Goal: Task Accomplishment & Management: Complete application form

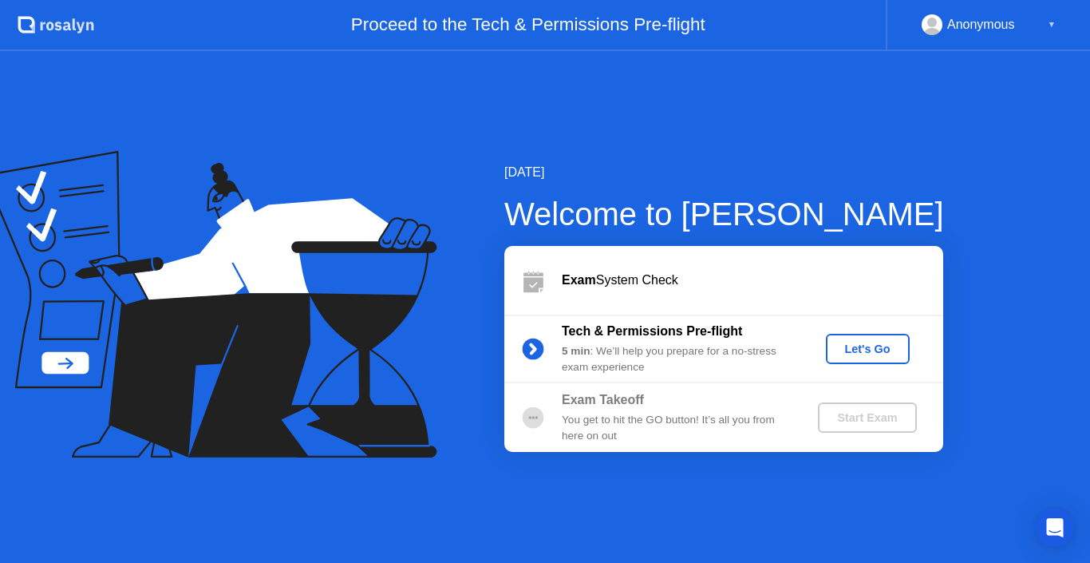
click at [845, 345] on div "Let's Go" at bounding box center [867, 348] width 71 height 13
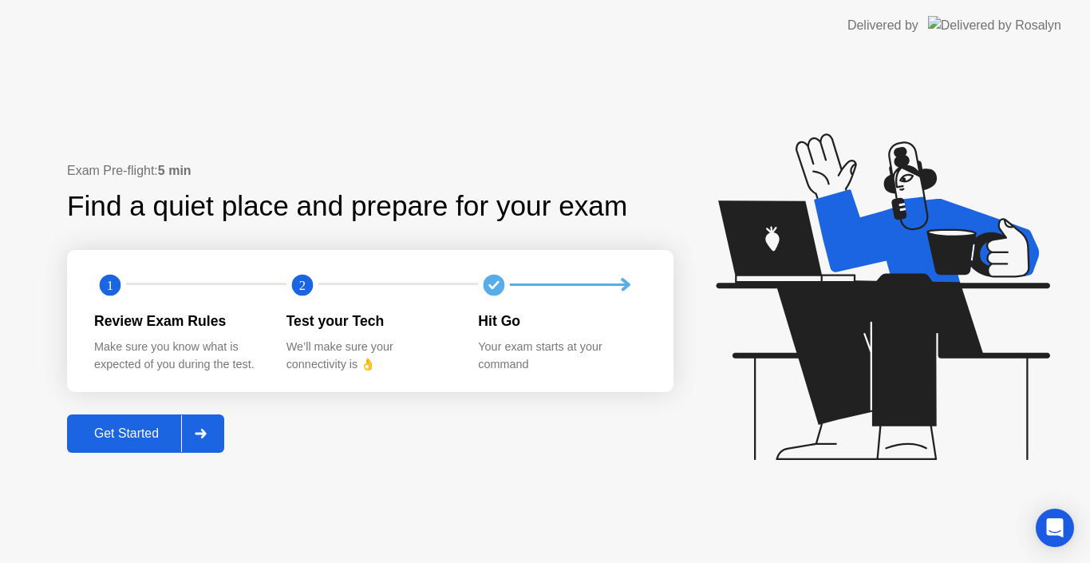
click at [155, 432] on div "Get Started" at bounding box center [126, 433] width 109 height 14
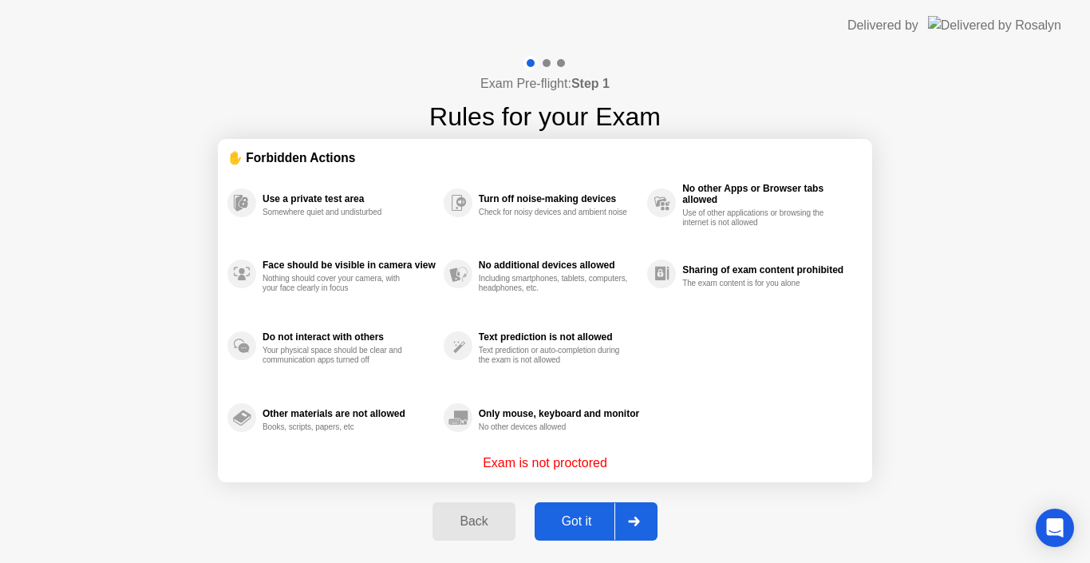
click at [629, 520] on icon at bounding box center [634, 521] width 12 height 10
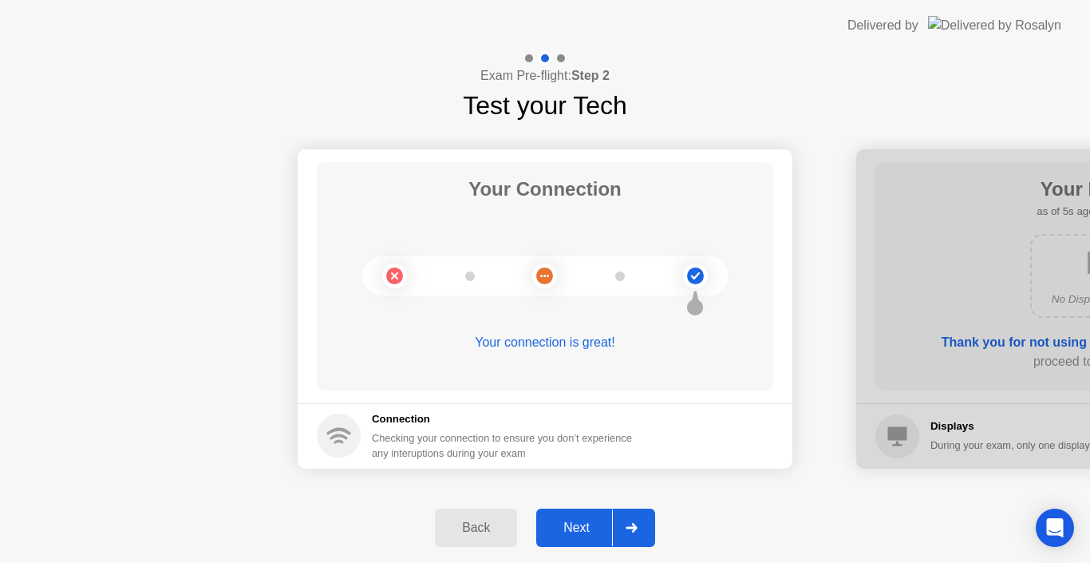
click at [649, 526] on div at bounding box center [631, 527] width 38 height 37
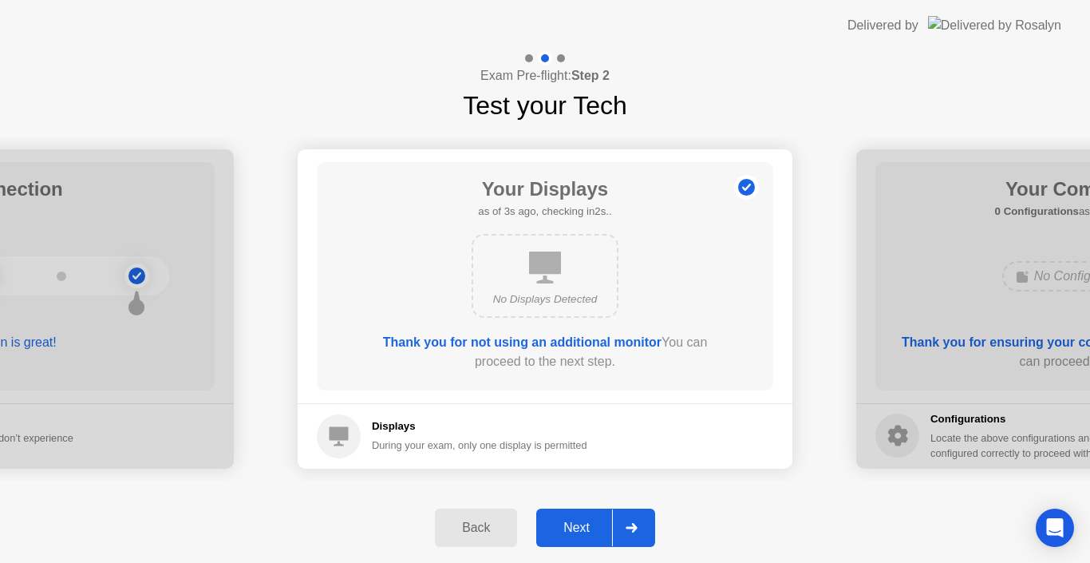
click at [634, 525] on icon at bounding box center [631, 528] width 11 height 10
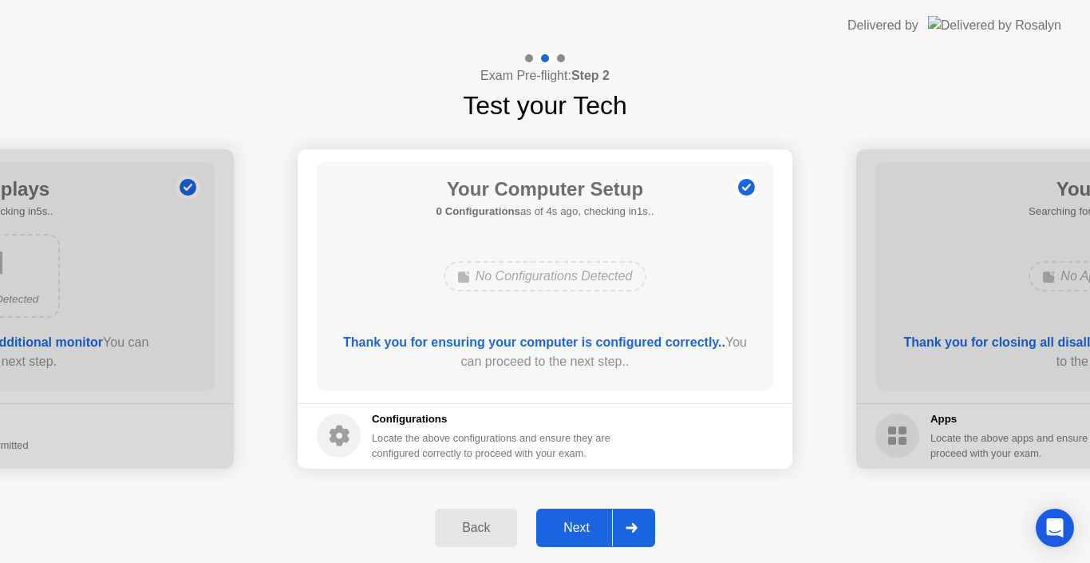
click at [622, 523] on div at bounding box center [631, 527] width 38 height 37
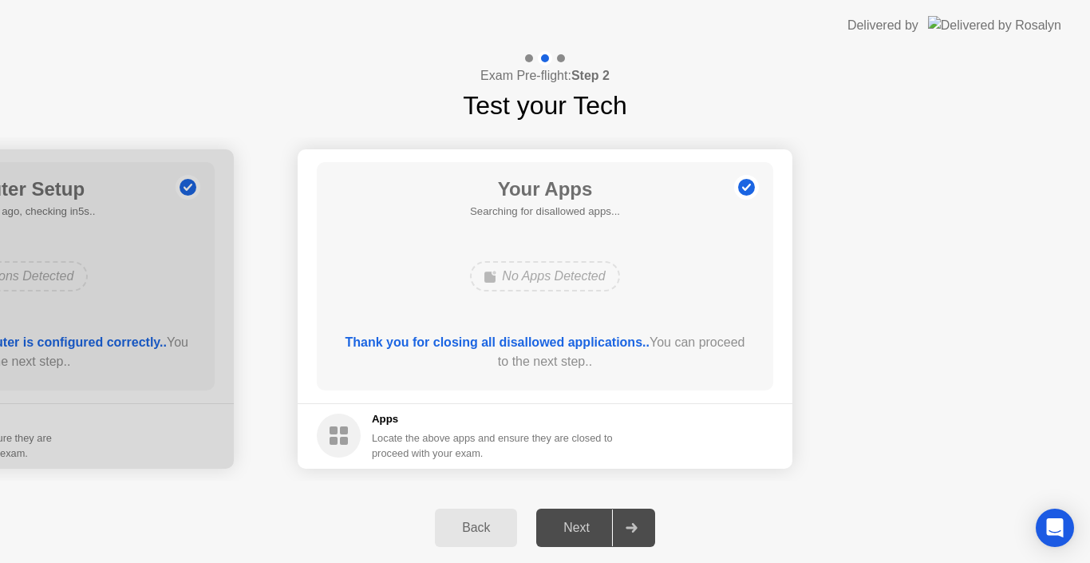
click at [465, 151] on main "Your Apps Searching for disallowed apps... No Apps Detected Thank you for closi…" at bounding box center [545, 276] width 495 height 254
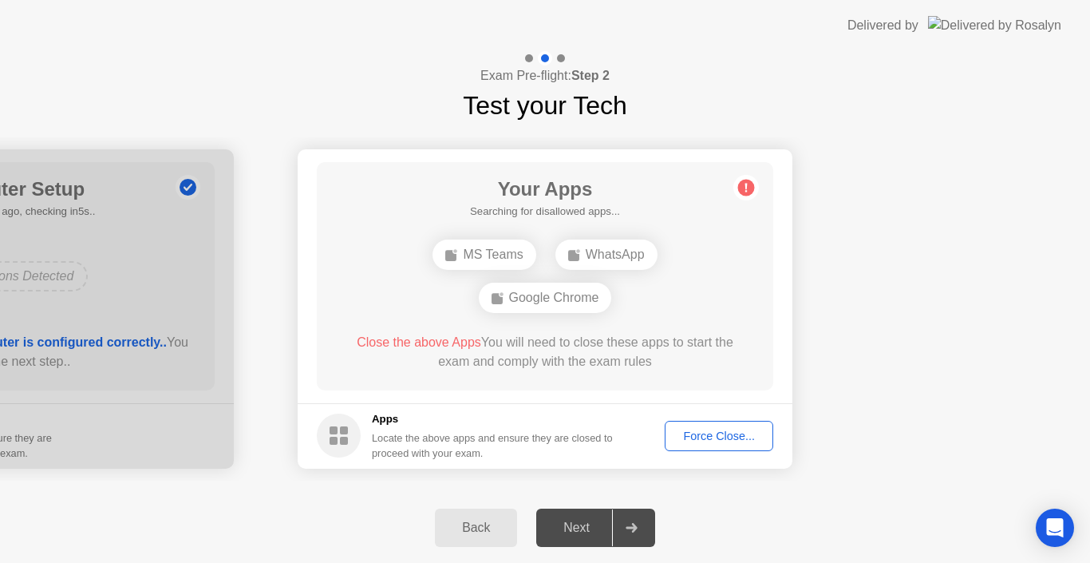
click at [681, 442] on div "Force Close..." at bounding box center [718, 435] width 97 height 13
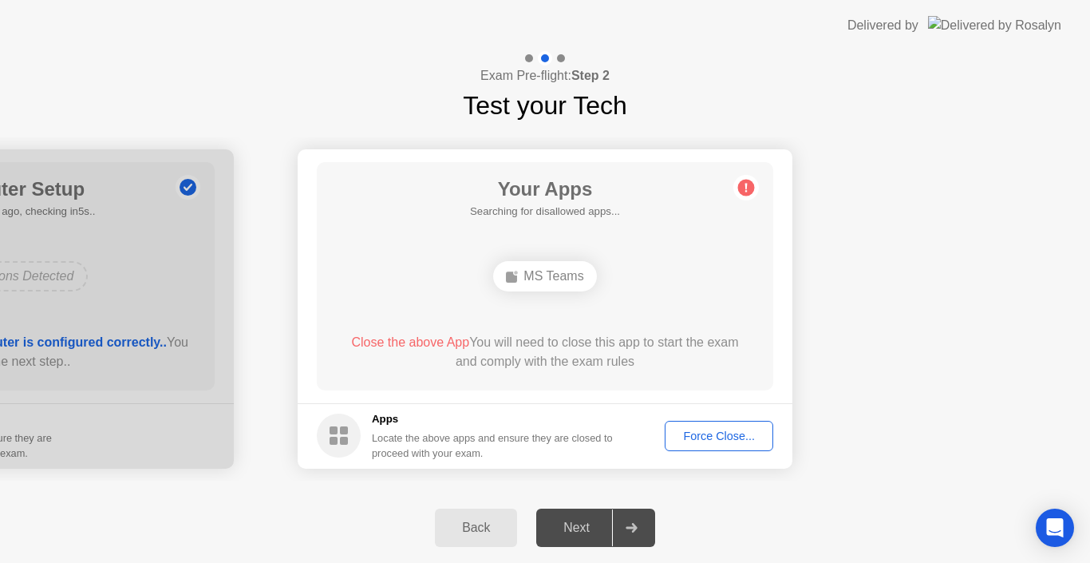
click at [726, 429] on div "Force Close..." at bounding box center [718, 435] width 97 height 13
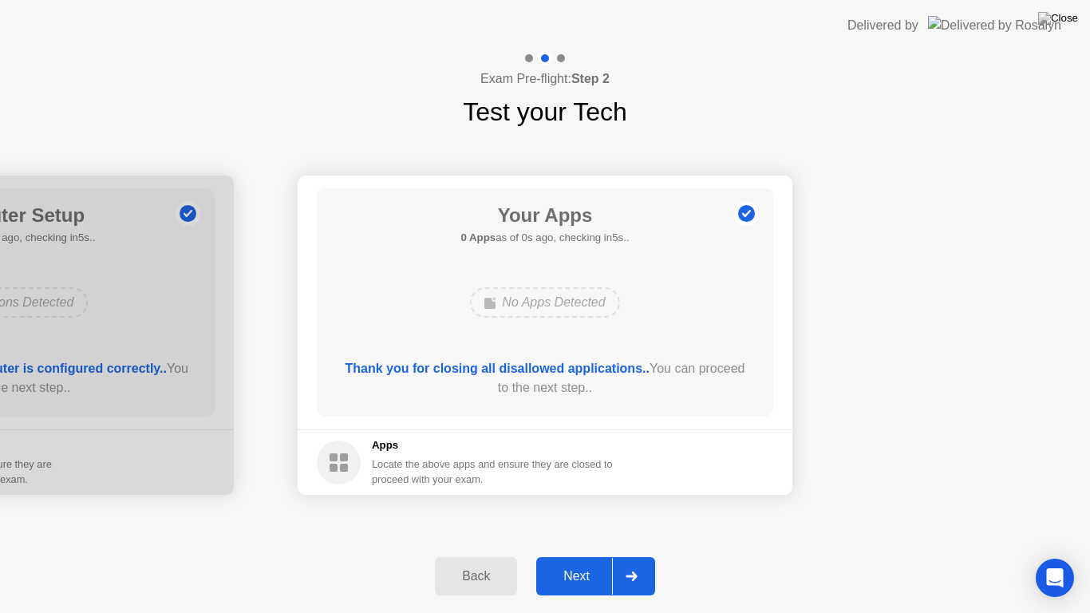
click at [628, 397] on div "Thank you for closing all disallowed applications.. You can proceed to the next…" at bounding box center [545, 378] width 411 height 38
click at [841, 127] on div "Exam Pre-flight: Step 2 Test your Tech" at bounding box center [545, 91] width 1090 height 80
click at [691, 69] on div "Exam Pre-flight: Step 2 Test your Tech" at bounding box center [545, 91] width 1090 height 80
click at [691, 65] on div "Exam Pre-flight: Step 2 Test your Tech" at bounding box center [545, 91] width 1090 height 80
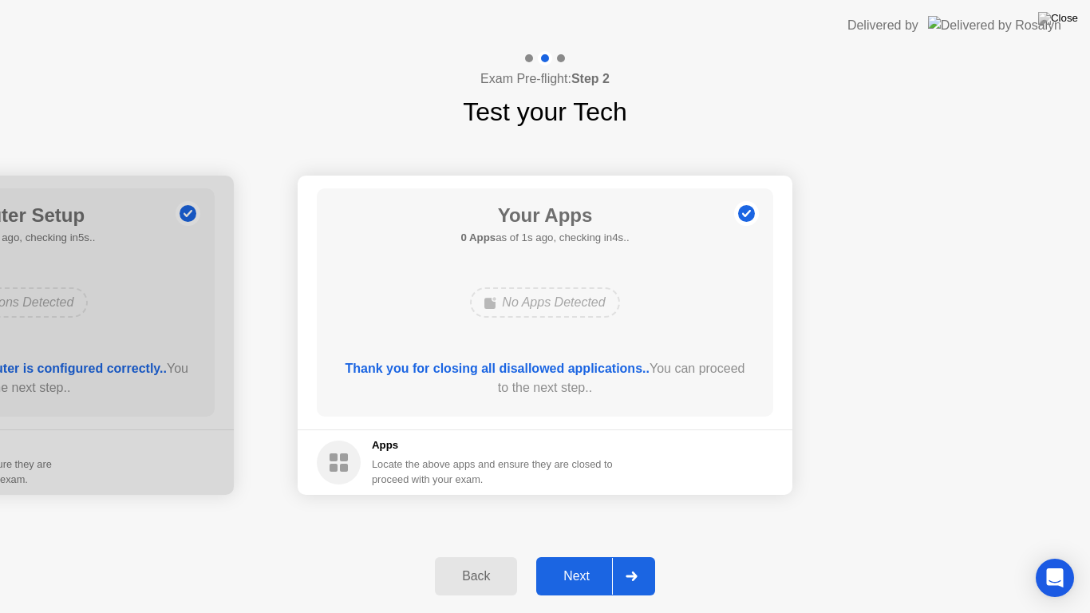
click at [630, 562] on div at bounding box center [631, 576] width 38 height 37
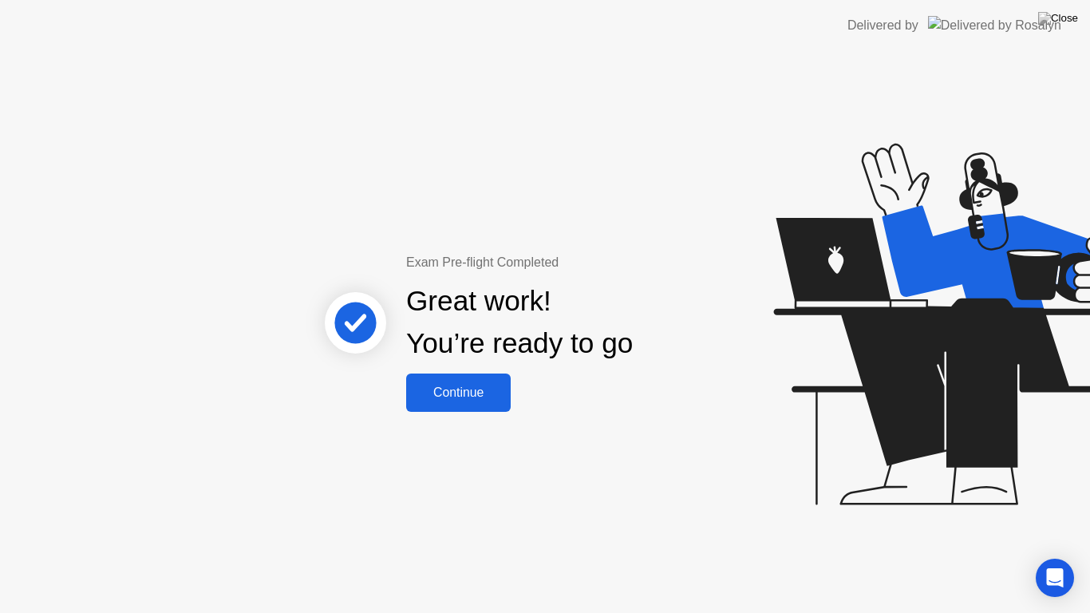
click at [704, 0] on header "Delivered by" at bounding box center [545, 25] width 1090 height 51
drag, startPoint x: 704, startPoint y: 29, endPoint x: 642, endPoint y: 612, distance: 586.5
click at [642, 562] on html "Delivered by Exam Pre-flight Completed Great work! You’re ready to go Continue" at bounding box center [545, 306] width 1090 height 613
click at [1068, 18] on img at bounding box center [1058, 18] width 40 height 13
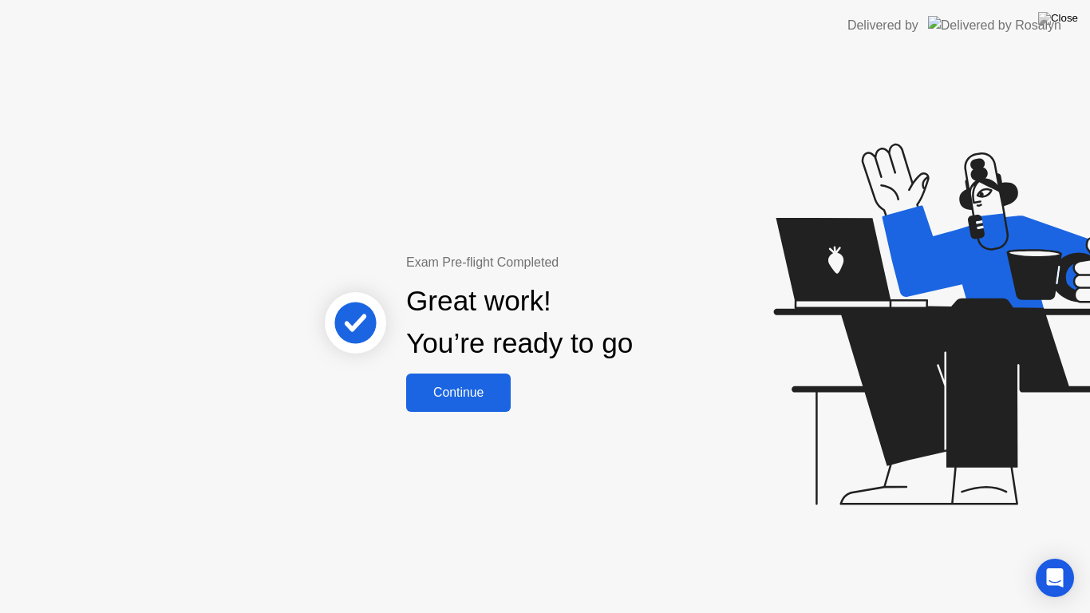
click at [489, 412] on div "Exam Pre-flight Completed Great work! You’re ready to go Continue" at bounding box center [545, 332] width 1090 height 562
click at [492, 405] on button "Continue" at bounding box center [458, 392] width 105 height 38
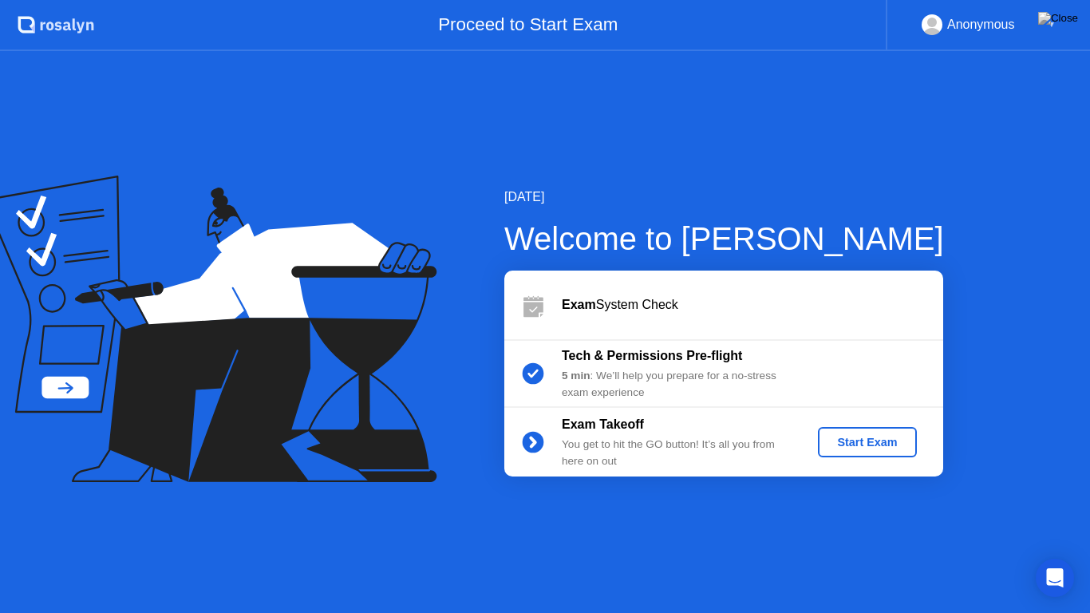
click at [831, 451] on button "Start Exam" at bounding box center [867, 442] width 98 height 30
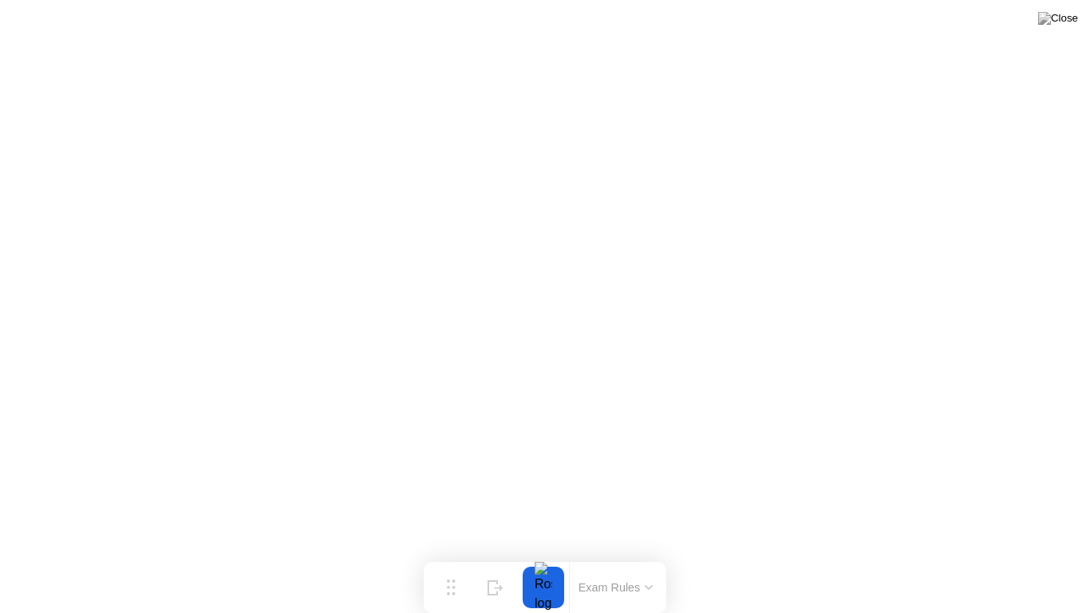
click at [619, 562] on button "Exam Rules" at bounding box center [616, 587] width 85 height 14
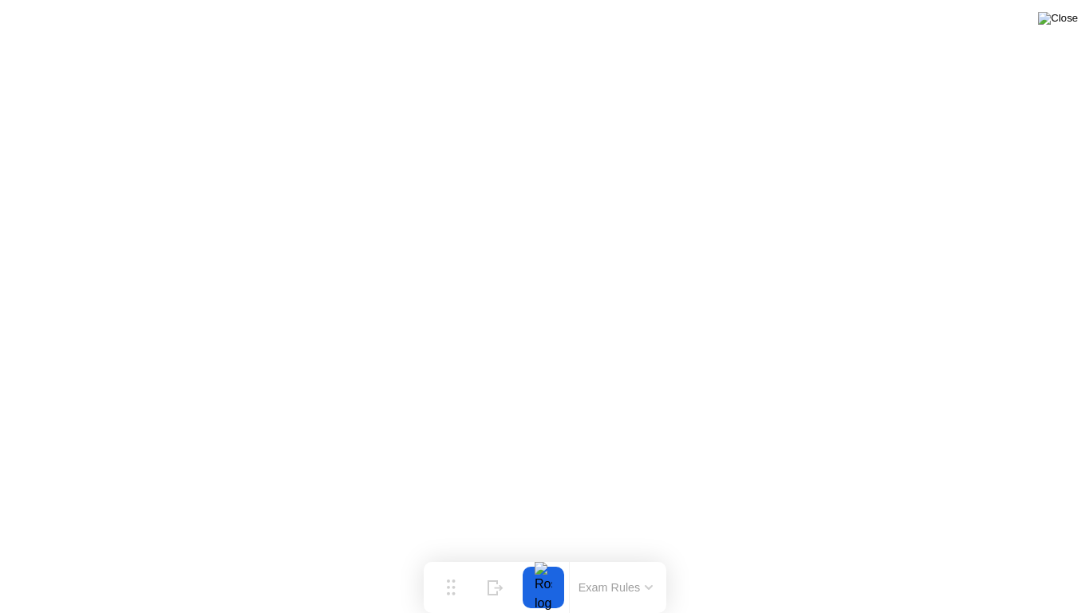
click at [1070, 17] on img at bounding box center [1058, 18] width 40 height 13
click at [1060, 14] on img at bounding box center [1058, 18] width 40 height 13
